Goal: Navigation & Orientation: Find specific page/section

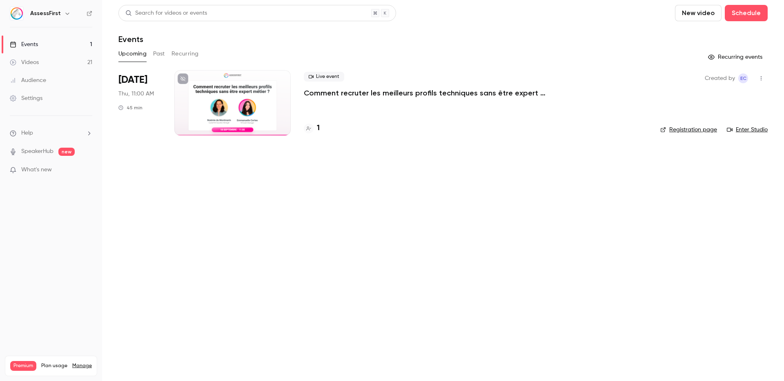
click at [64, 16] on icon "button" at bounding box center [67, 13] width 7 height 7
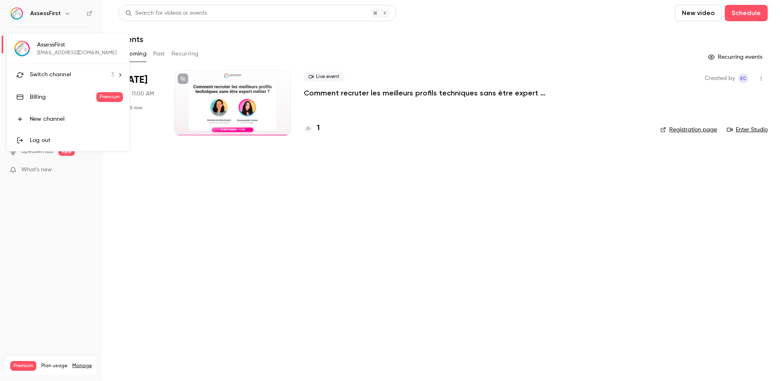
click at [69, 74] on span "Switch channel" at bounding box center [50, 75] width 41 height 9
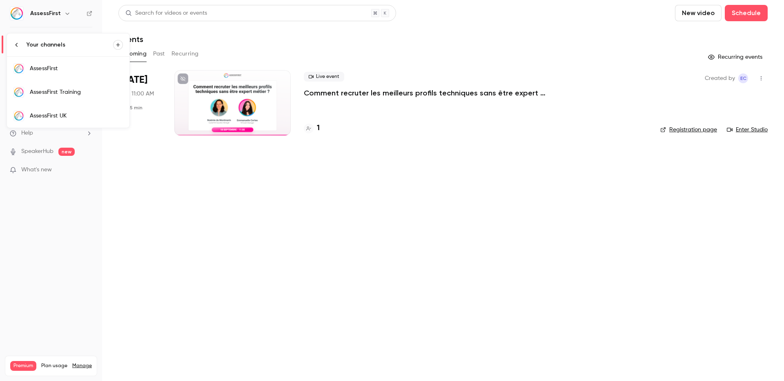
click at [68, 94] on div "AssessFirst Training" at bounding box center [76, 92] width 93 height 8
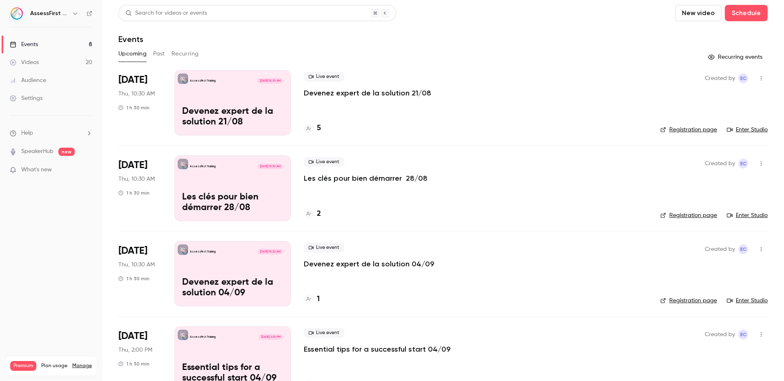
click at [71, 9] on button "button" at bounding box center [75, 14] width 10 height 10
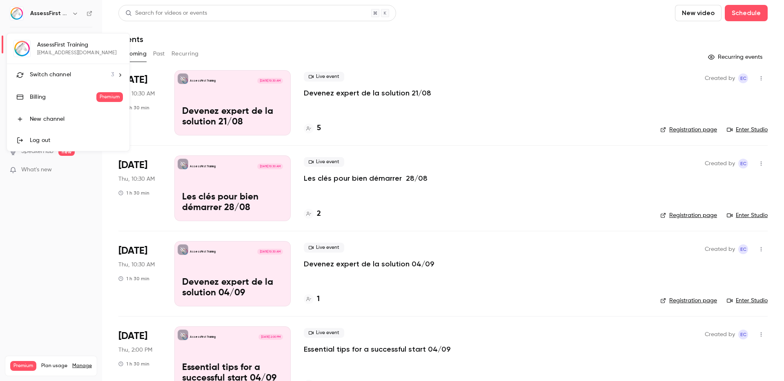
click at [98, 72] on div "Switch channel 3" at bounding box center [72, 75] width 84 height 9
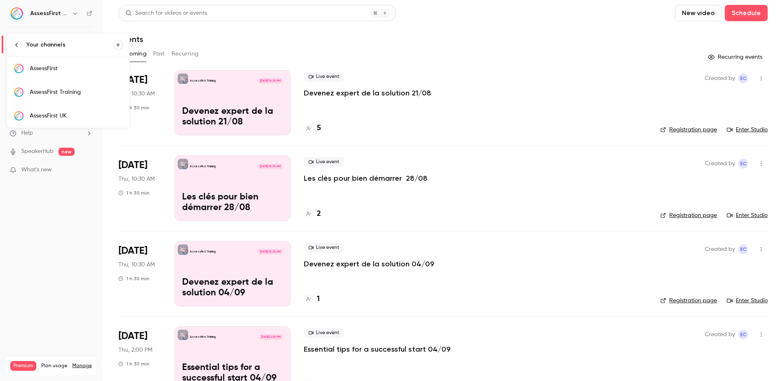
click at [81, 116] on div "AssessFirst UK" at bounding box center [76, 116] width 93 height 8
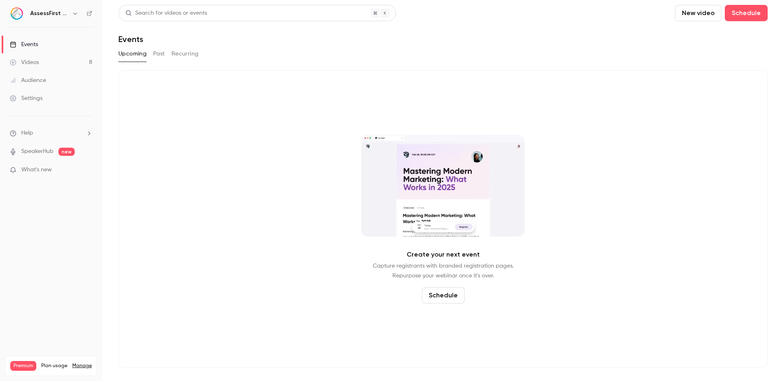
drag, startPoint x: 155, startPoint y: 52, endPoint x: 160, endPoint y: 53, distance: 4.6
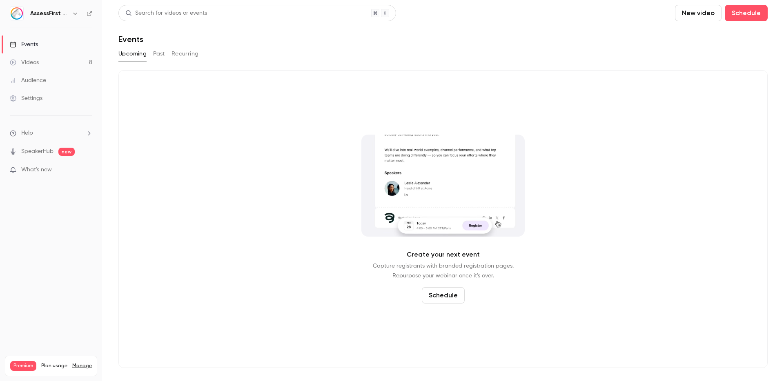
click at [155, 52] on button "Past" at bounding box center [159, 53] width 12 height 13
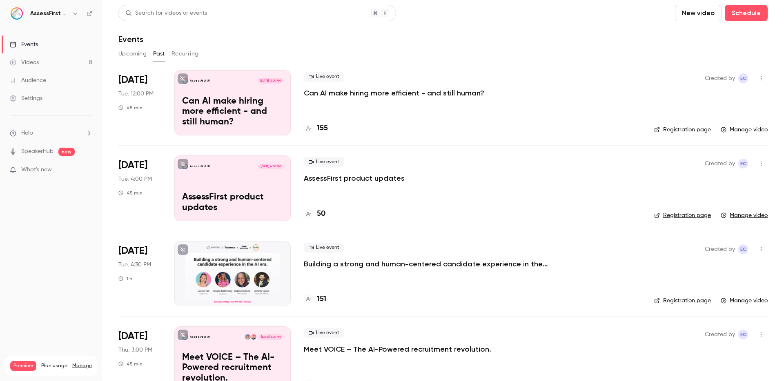
click at [135, 55] on button "Upcoming" at bounding box center [132, 53] width 28 height 13
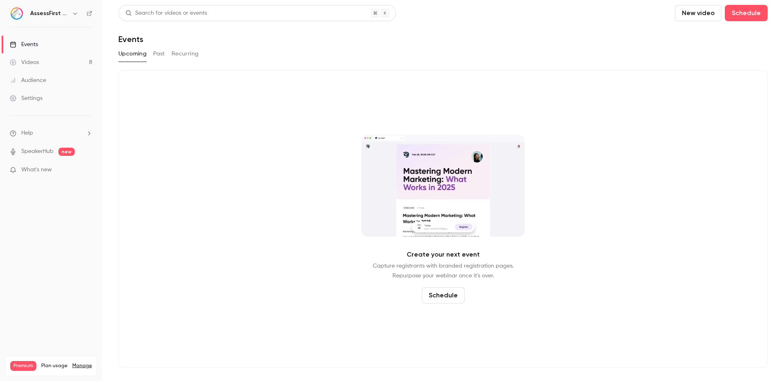
click at [70, 17] on button "button" at bounding box center [75, 14] width 10 height 10
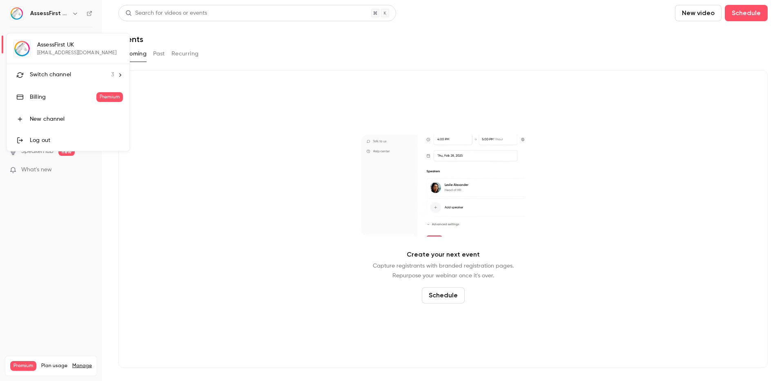
click at [73, 74] on div "Switch channel 3" at bounding box center [72, 75] width 84 height 9
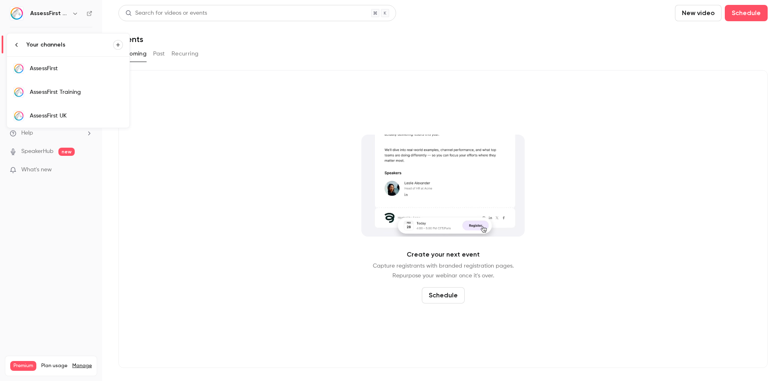
click at [83, 90] on div "AssessFirst Training" at bounding box center [76, 92] width 93 height 8
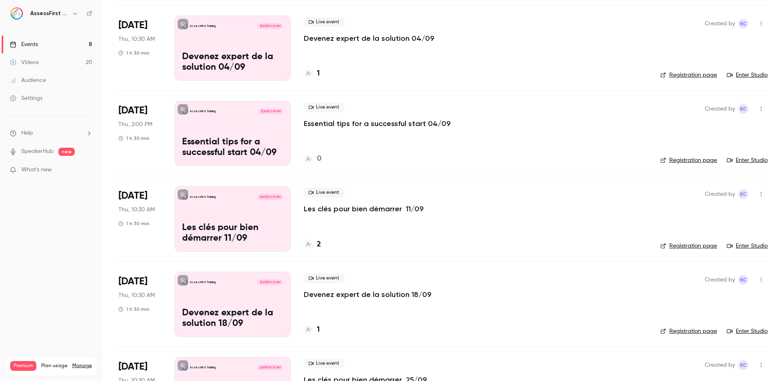
scroll to position [227, 0]
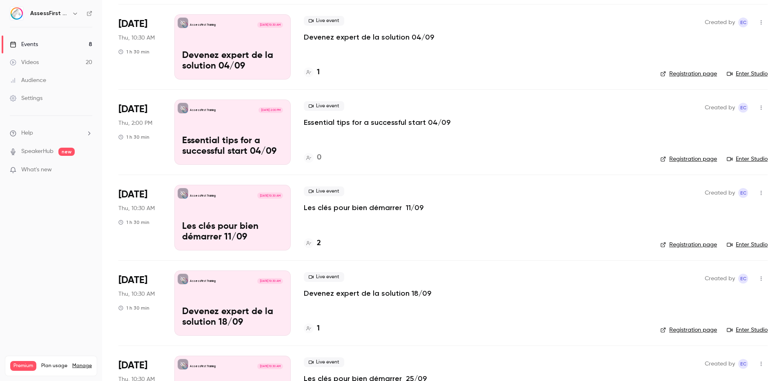
click at [344, 125] on p "Essential tips for a successful start 04/09" at bounding box center [377, 123] width 147 height 10
